Goal: Subscribe to service/newsletter

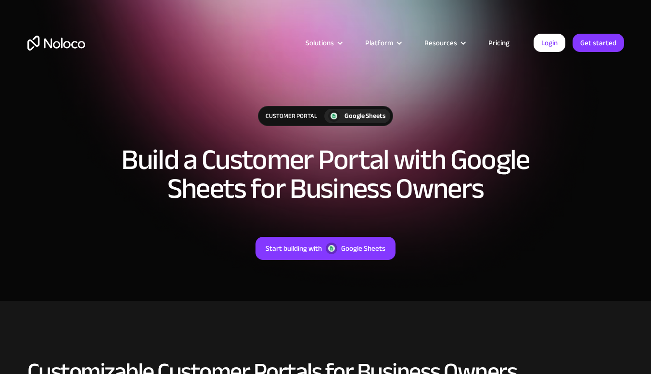
click at [500, 45] on link "Pricing" at bounding box center [498, 43] width 45 height 13
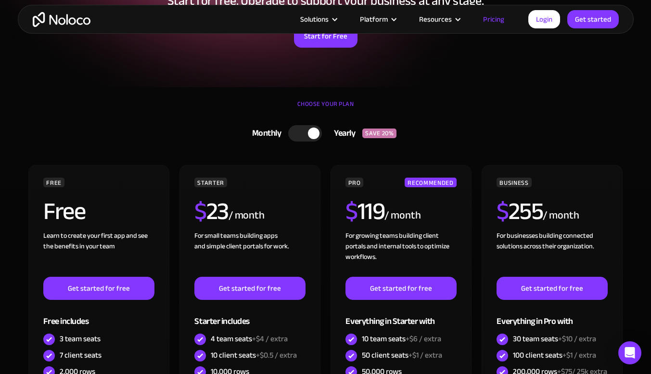
scroll to position [181, 0]
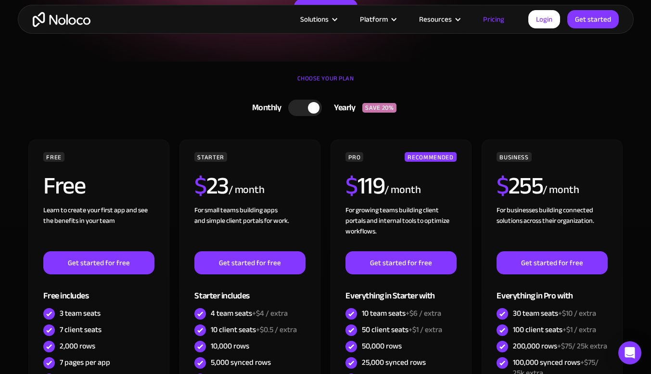
click at [313, 111] on div at bounding box center [314, 108] width 12 height 12
click at [313, 111] on div at bounding box center [309, 108] width 34 height 16
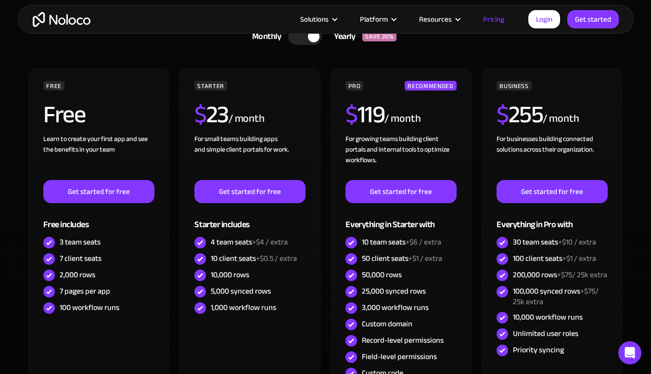
scroll to position [256, 0]
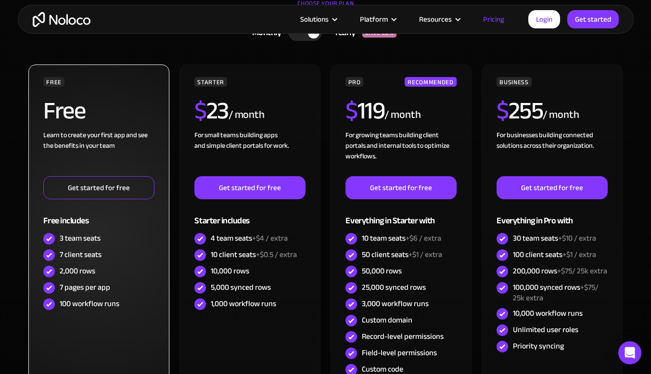
click at [92, 184] on link "Get started for free" at bounding box center [98, 187] width 111 height 23
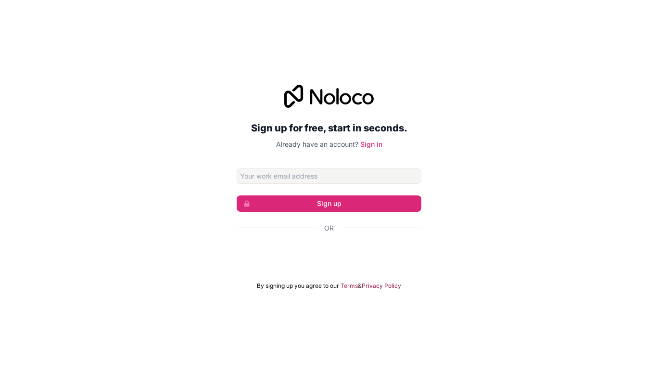
click at [265, 174] on input "Email address" at bounding box center [329, 175] width 185 height 15
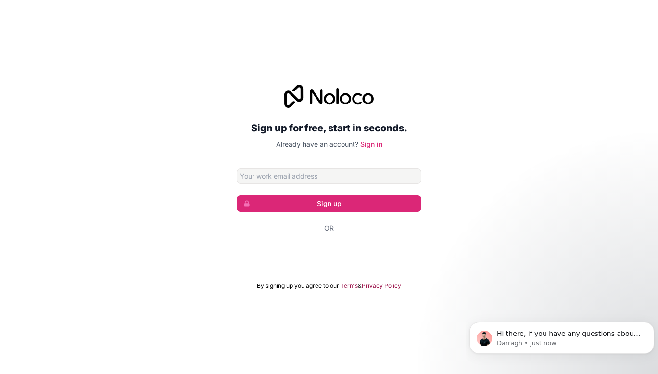
type input "kyle@kps-surveying.co.uk"
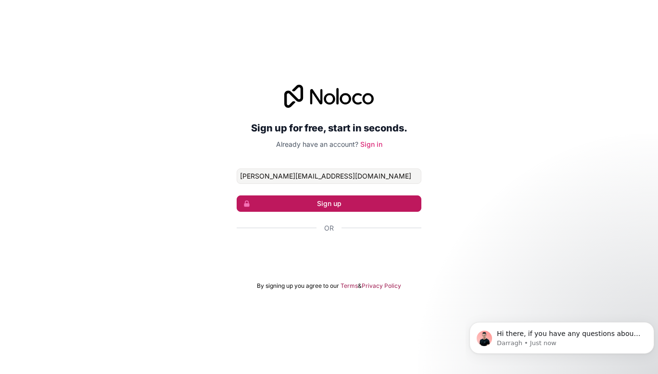
click at [342, 197] on button "Sign up" at bounding box center [329, 203] width 185 height 16
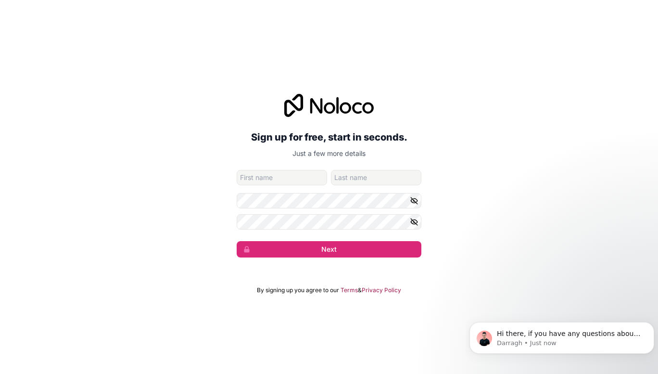
click at [261, 176] on input "given-name" at bounding box center [282, 177] width 90 height 15
type input "kyle"
type input "Amos"
click at [245, 180] on input "kyle" at bounding box center [282, 177] width 90 height 15
type input "Kyle"
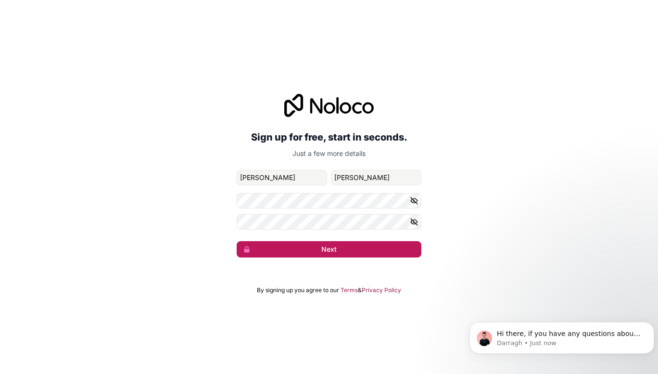
click at [274, 252] on button "Next" at bounding box center [329, 249] width 185 height 16
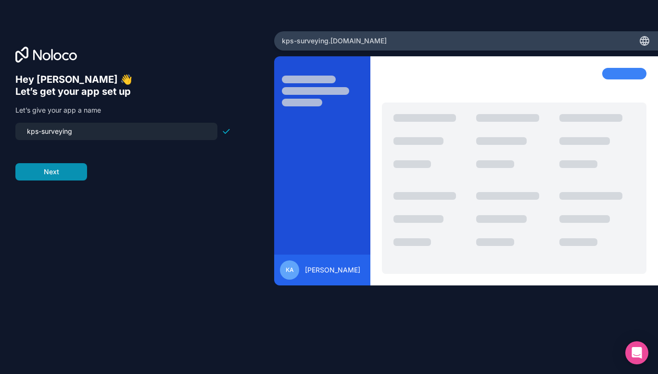
click at [66, 169] on button "Next" at bounding box center [51, 171] width 72 height 17
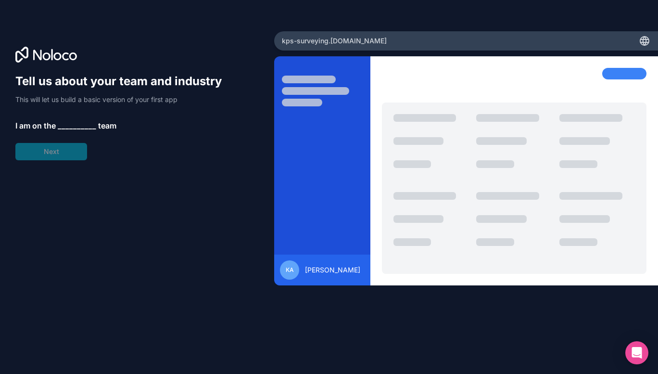
click at [71, 123] on span "__________" at bounding box center [77, 126] width 38 height 12
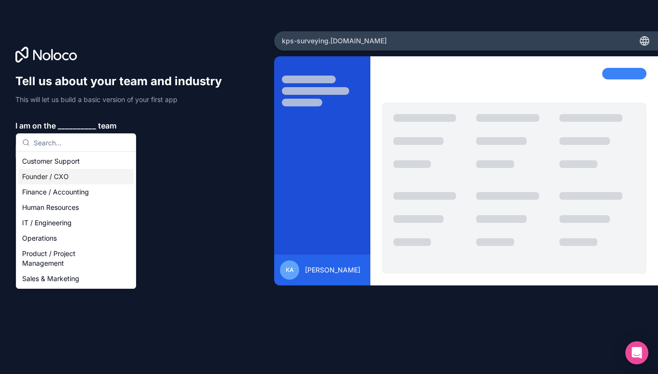
click at [59, 182] on div "Founder / CXO" at bounding box center [75, 176] width 115 height 15
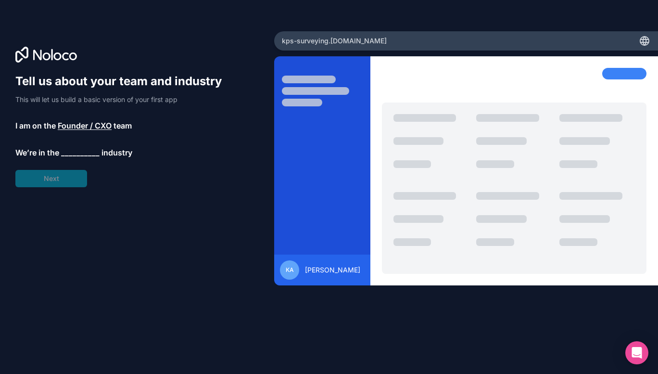
click at [77, 147] on span "__________" at bounding box center [80, 153] width 38 height 12
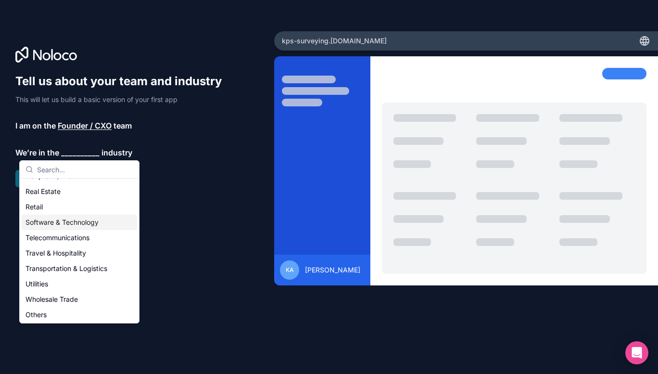
scroll to position [198, 0]
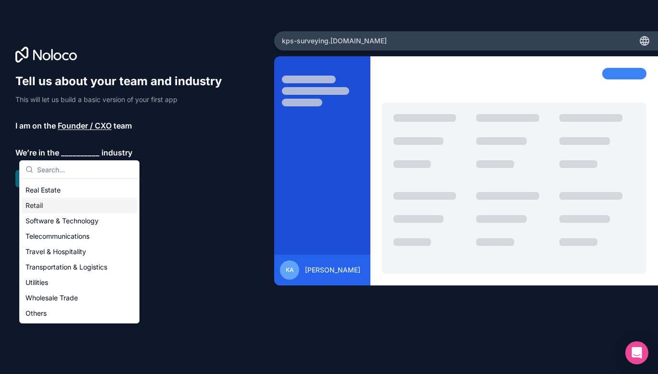
click at [57, 203] on div "Retail" at bounding box center [79, 205] width 115 height 15
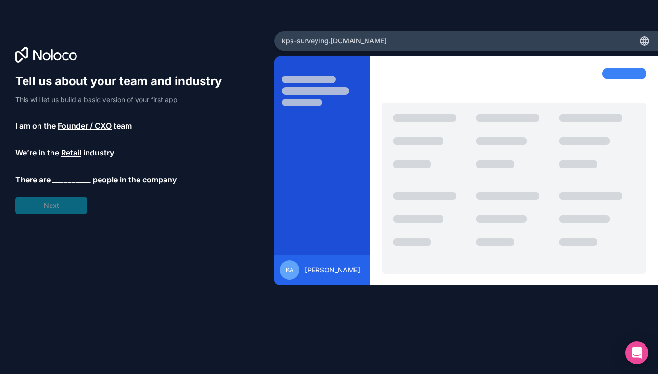
click at [81, 150] on span "Retail" at bounding box center [71, 153] width 20 height 12
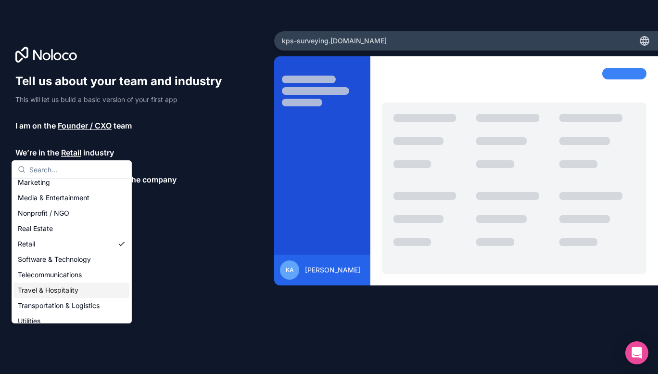
scroll to position [153, 0]
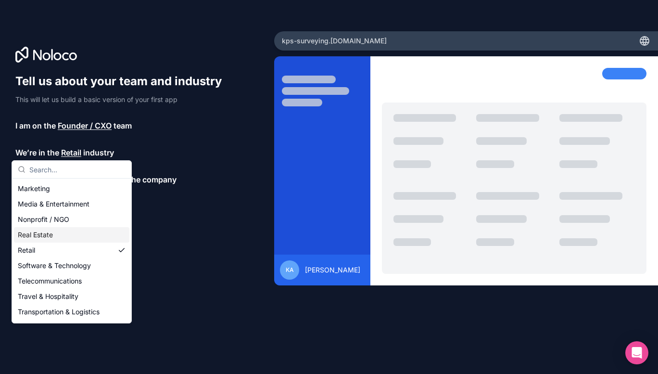
click at [40, 234] on div "Real Estate" at bounding box center [71, 234] width 115 height 15
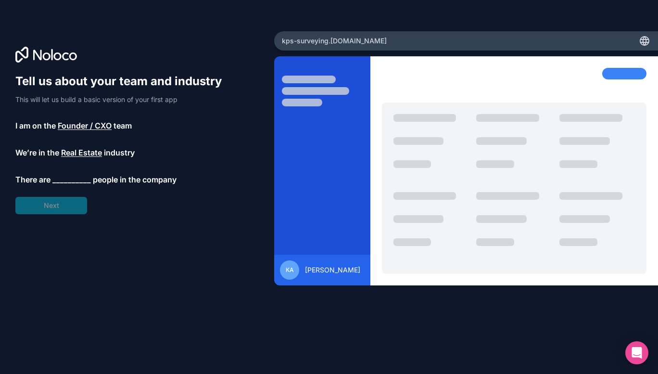
click at [69, 182] on span "__________" at bounding box center [71, 180] width 38 height 12
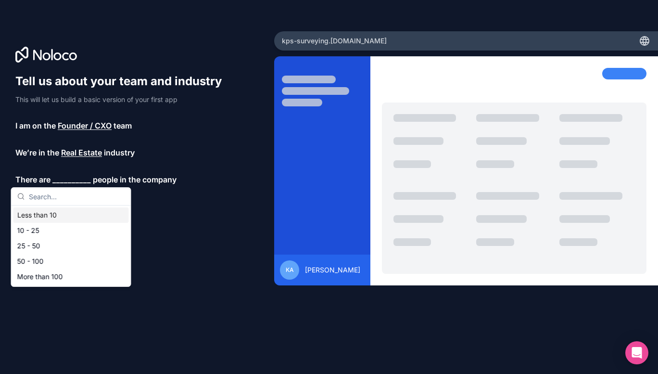
click at [49, 214] on div "Less than 10" at bounding box center [70, 214] width 115 height 15
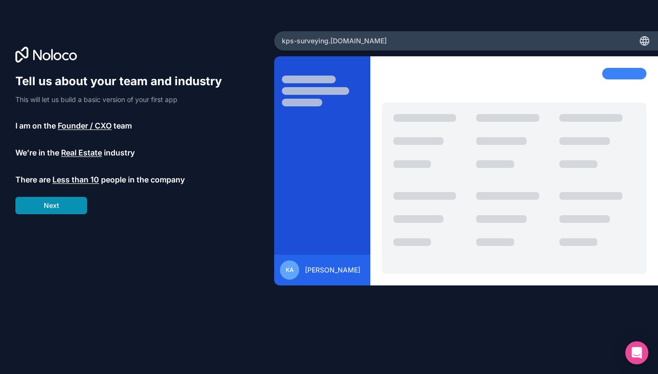
click at [62, 200] on button "Next" at bounding box center [51, 205] width 72 height 17
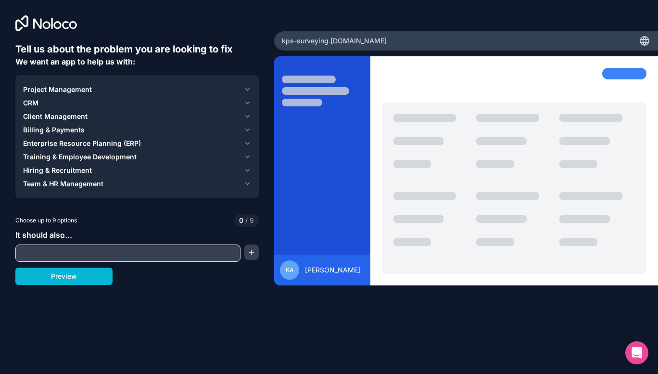
click at [40, 120] on span "Client Management" at bounding box center [55, 117] width 64 height 10
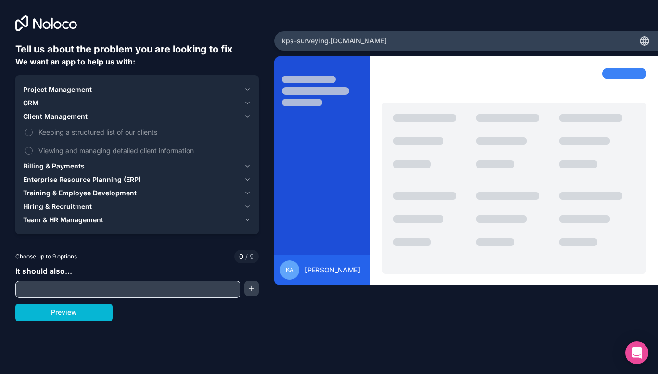
click at [40, 120] on span "Client Management" at bounding box center [55, 117] width 64 height 10
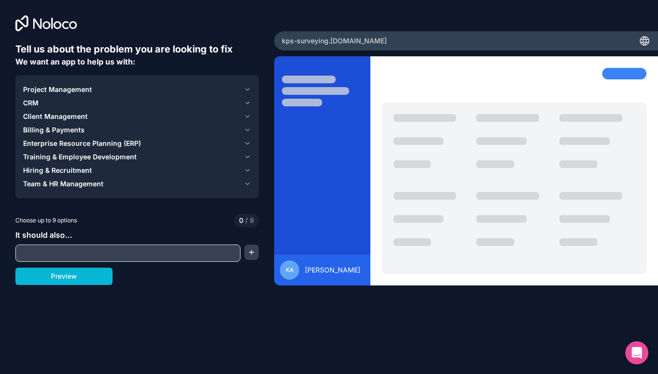
click at [43, 100] on div "CRM" at bounding box center [131, 103] width 217 height 10
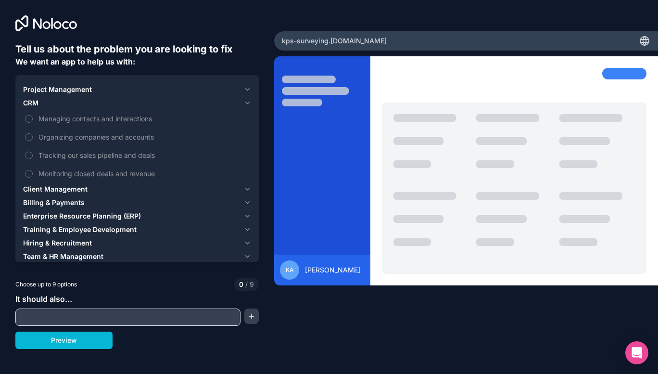
click at [43, 100] on div "CRM" at bounding box center [131, 103] width 217 height 10
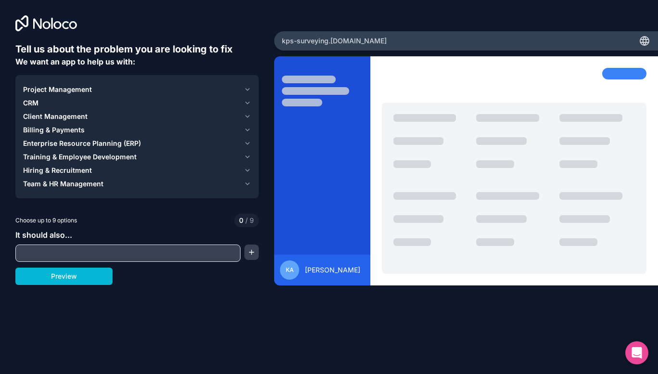
click at [66, 243] on div "It should also..." at bounding box center [136, 245] width 243 height 33
click at [75, 270] on button "Preview" at bounding box center [63, 275] width 97 height 17
click at [60, 179] on span "Team & HR Management" at bounding box center [63, 184] width 80 height 10
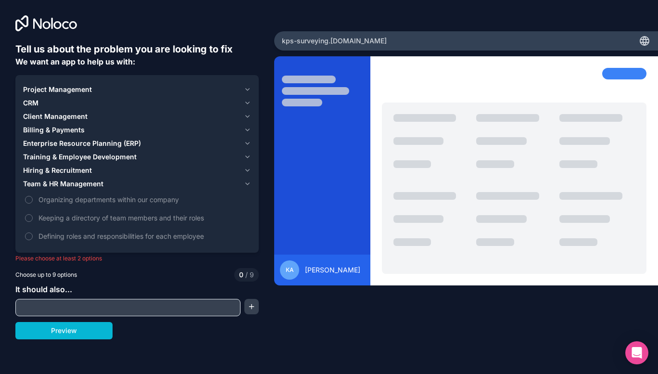
click at [60, 179] on span "Team & HR Management" at bounding box center [63, 184] width 80 height 10
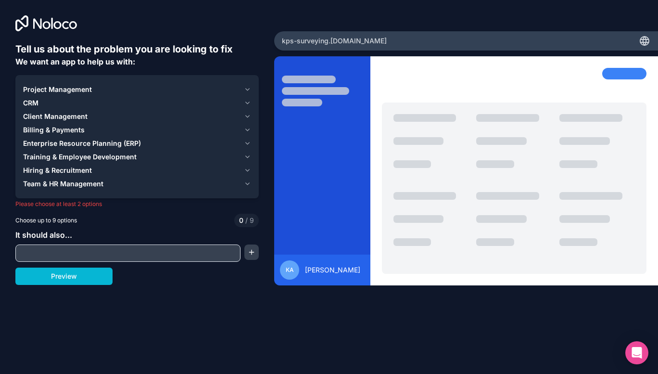
click at [55, 143] on span "Enterprise Resource Planning (ERP)" at bounding box center [82, 143] width 118 height 10
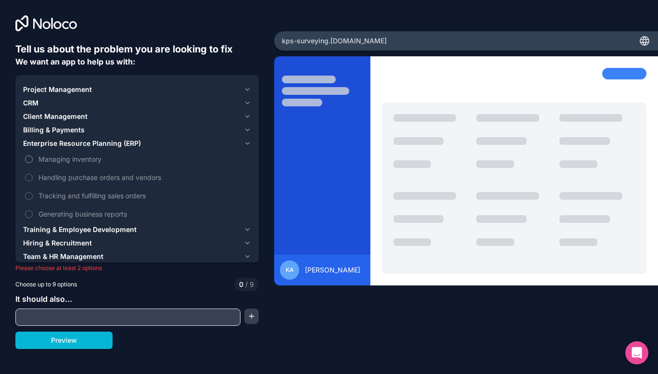
click at [45, 161] on span "Managing inventory" at bounding box center [143, 159] width 211 height 10
click at [33, 161] on button "Managing inventory" at bounding box center [29, 159] width 8 height 8
click at [50, 116] on span "Client Management" at bounding box center [55, 117] width 64 height 10
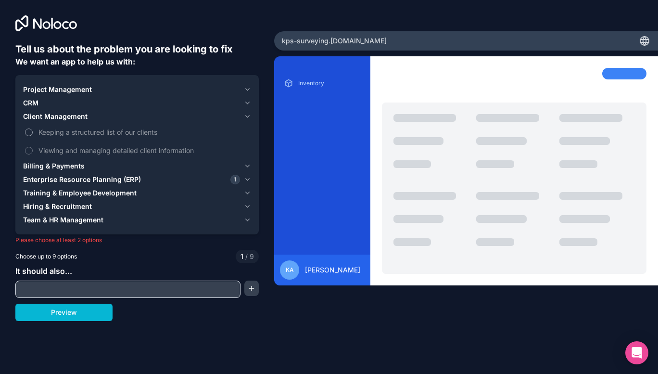
click at [35, 127] on label "Keeping a structured list of our clients" at bounding box center [137, 132] width 228 height 18
click at [33, 128] on button "Keeping a structured list of our clients" at bounding box center [29, 132] width 8 height 8
click at [45, 102] on div "CRM" at bounding box center [131, 103] width 217 height 10
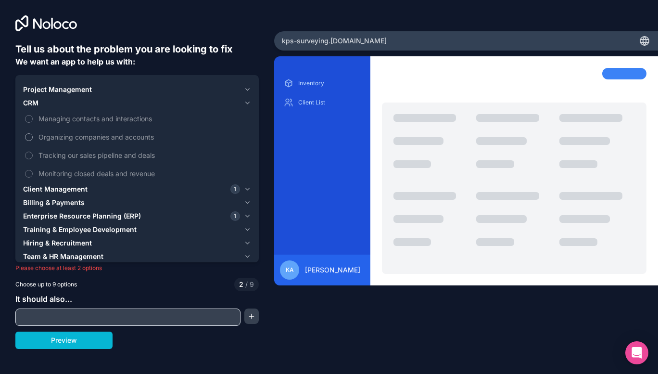
click at [39, 132] on span "Organizing companies and accounts" at bounding box center [143, 137] width 211 height 10
click at [33, 133] on button "Organizing companies and accounts" at bounding box center [29, 137] width 8 height 8
click at [38, 101] on span "CRM" at bounding box center [30, 103] width 15 height 10
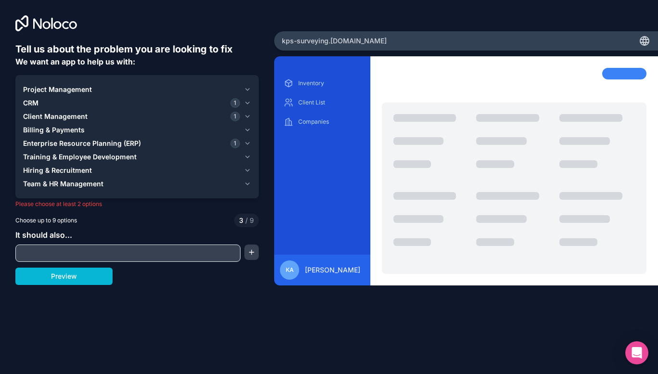
click at [45, 87] on span "Project Management" at bounding box center [57, 90] width 69 height 10
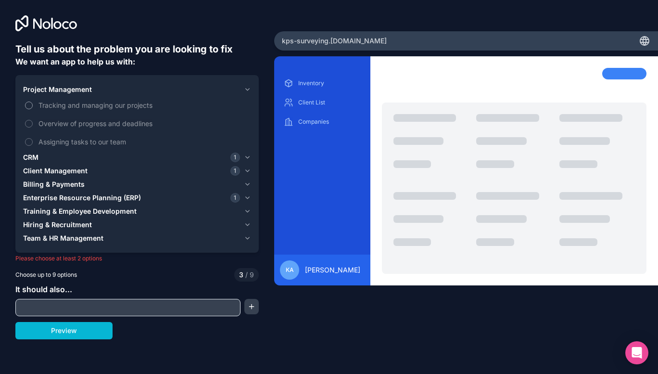
click at [35, 106] on label "Tracking and managing our projects" at bounding box center [137, 105] width 228 height 18
click at [33, 106] on button "Tracking and managing our projects" at bounding box center [29, 105] width 8 height 8
click at [35, 122] on label "Overview of progress and deadlines" at bounding box center [137, 123] width 228 height 18
click at [33, 122] on button "Overview of progress and deadlines" at bounding box center [29, 124] width 8 height 8
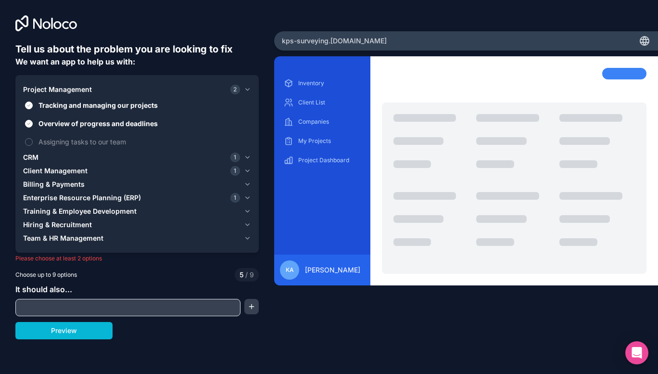
click at [450, 331] on div "Inventory Client List Companies My Projects Project Dashboard KA Kyle Amos" at bounding box center [466, 199] width 384 height 287
click at [95, 328] on button "Preview" at bounding box center [63, 330] width 97 height 17
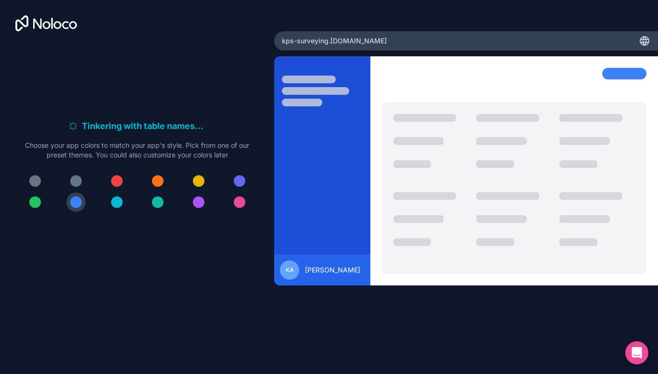
click at [153, 181] on div at bounding box center [158, 181] width 12 height 12
